Goal: Task Accomplishment & Management: Use online tool/utility

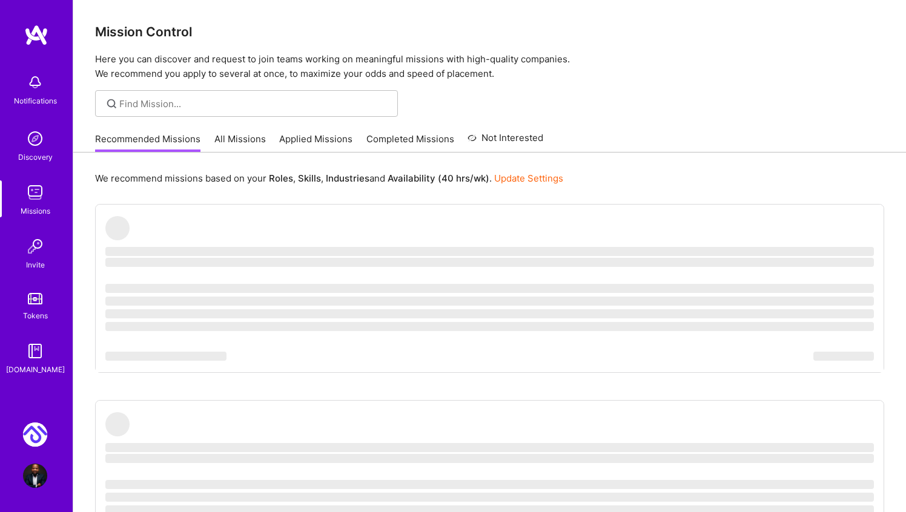
click at [36, 439] on img at bounding box center [35, 435] width 24 height 24
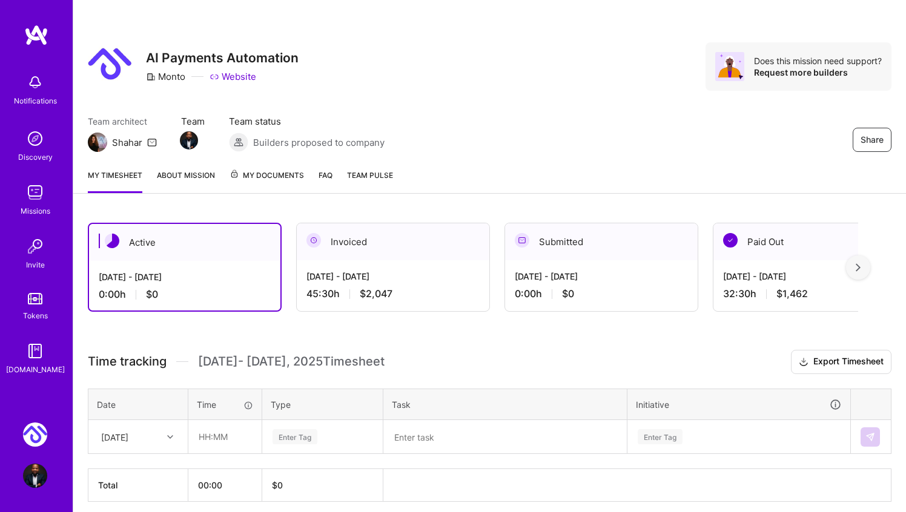
click at [343, 278] on div "[DATE] - [DATE]" at bounding box center [393, 276] width 173 height 13
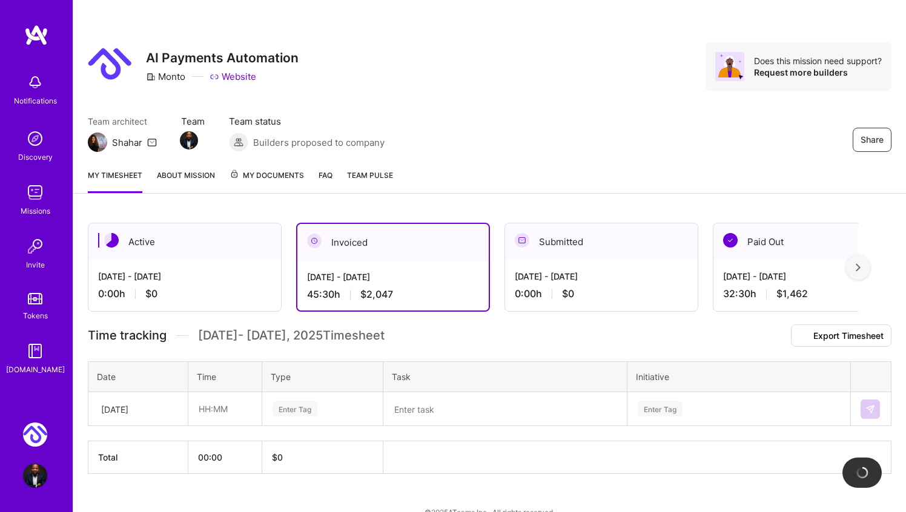
click at [190, 283] on div "[DATE] - [DATE] 0:00 h $0" at bounding box center [184, 285] width 193 height 50
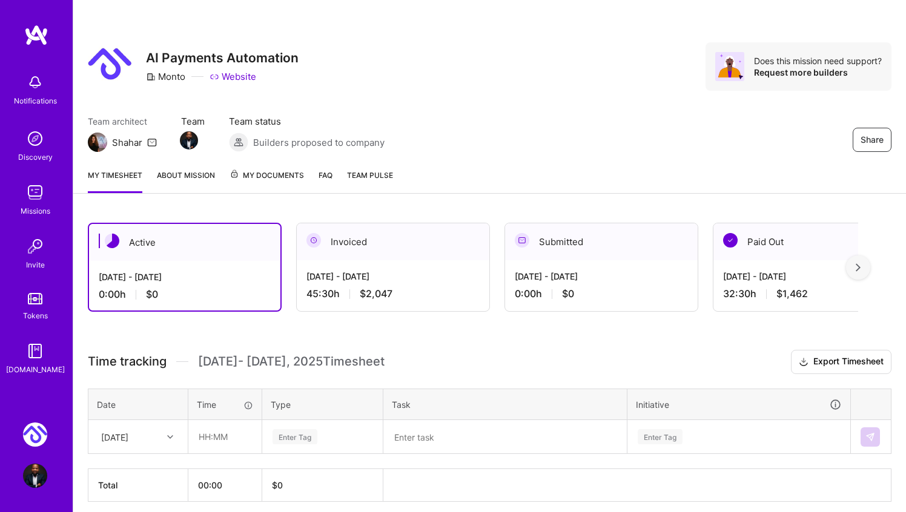
click at [362, 271] on div "[DATE] - [DATE]" at bounding box center [393, 276] width 173 height 13
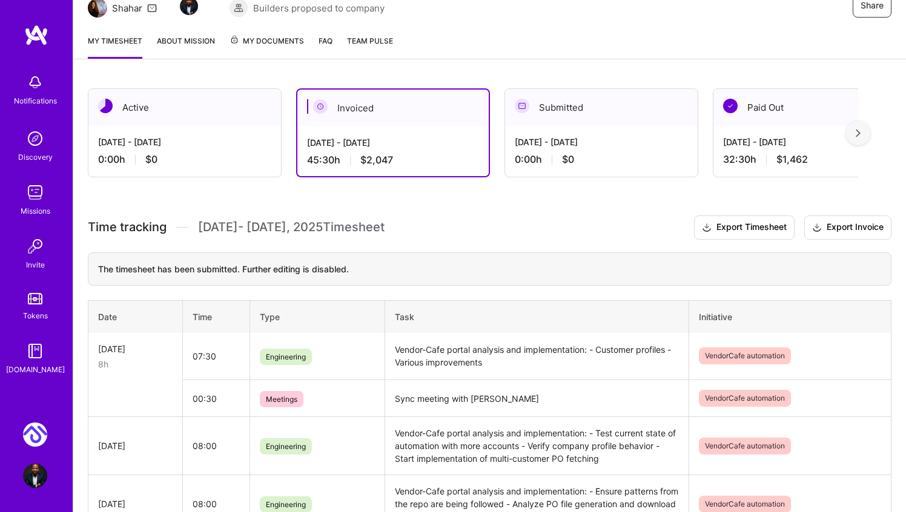
scroll to position [161, 0]
